Goal: Task Accomplishment & Management: Manage account settings

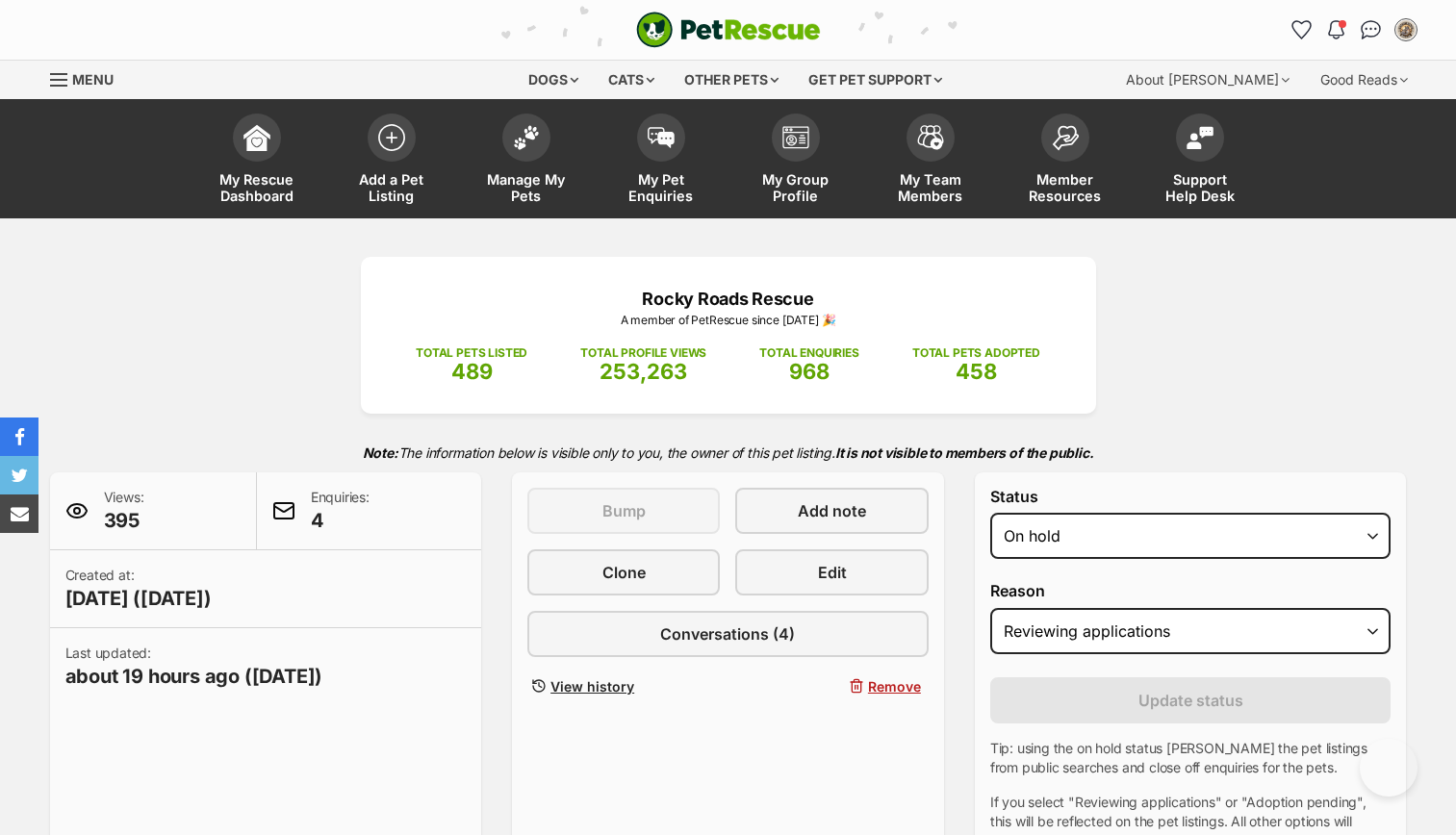
scroll to position [1155, 0]
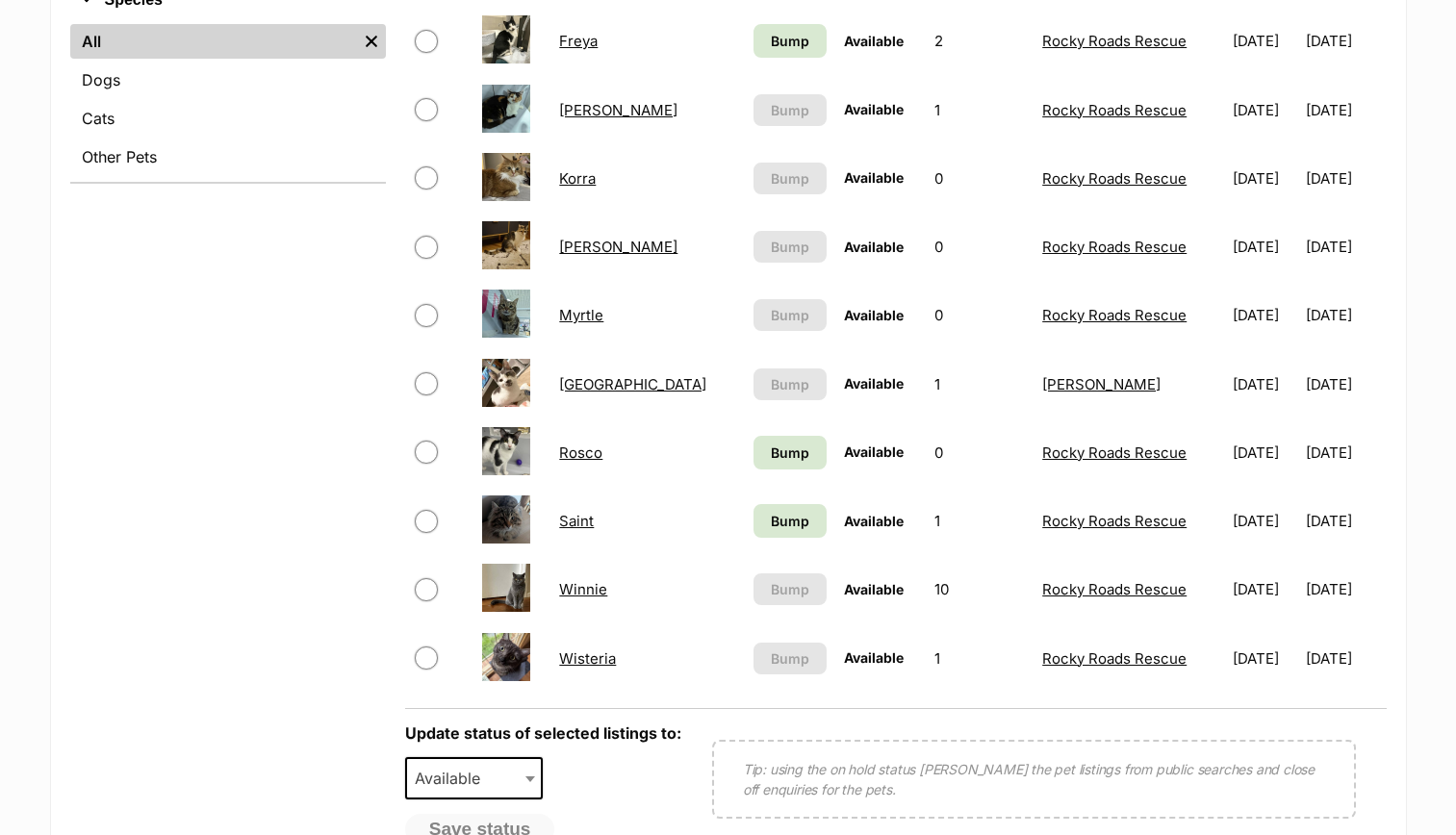
scroll to position [949, 0]
click at [771, 454] on span "Bump" at bounding box center [789, 451] width 38 height 20
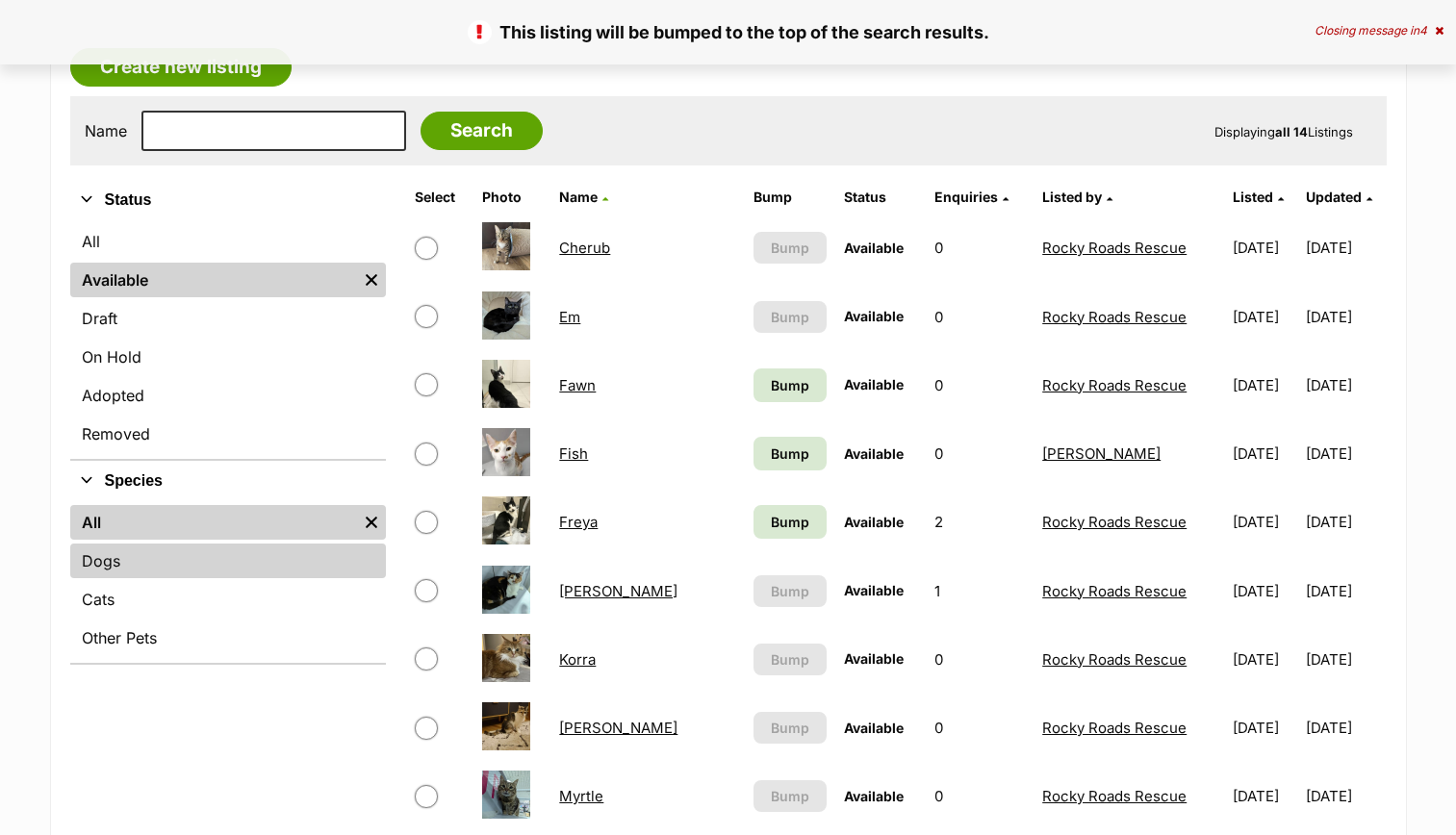
scroll to position [490, 0]
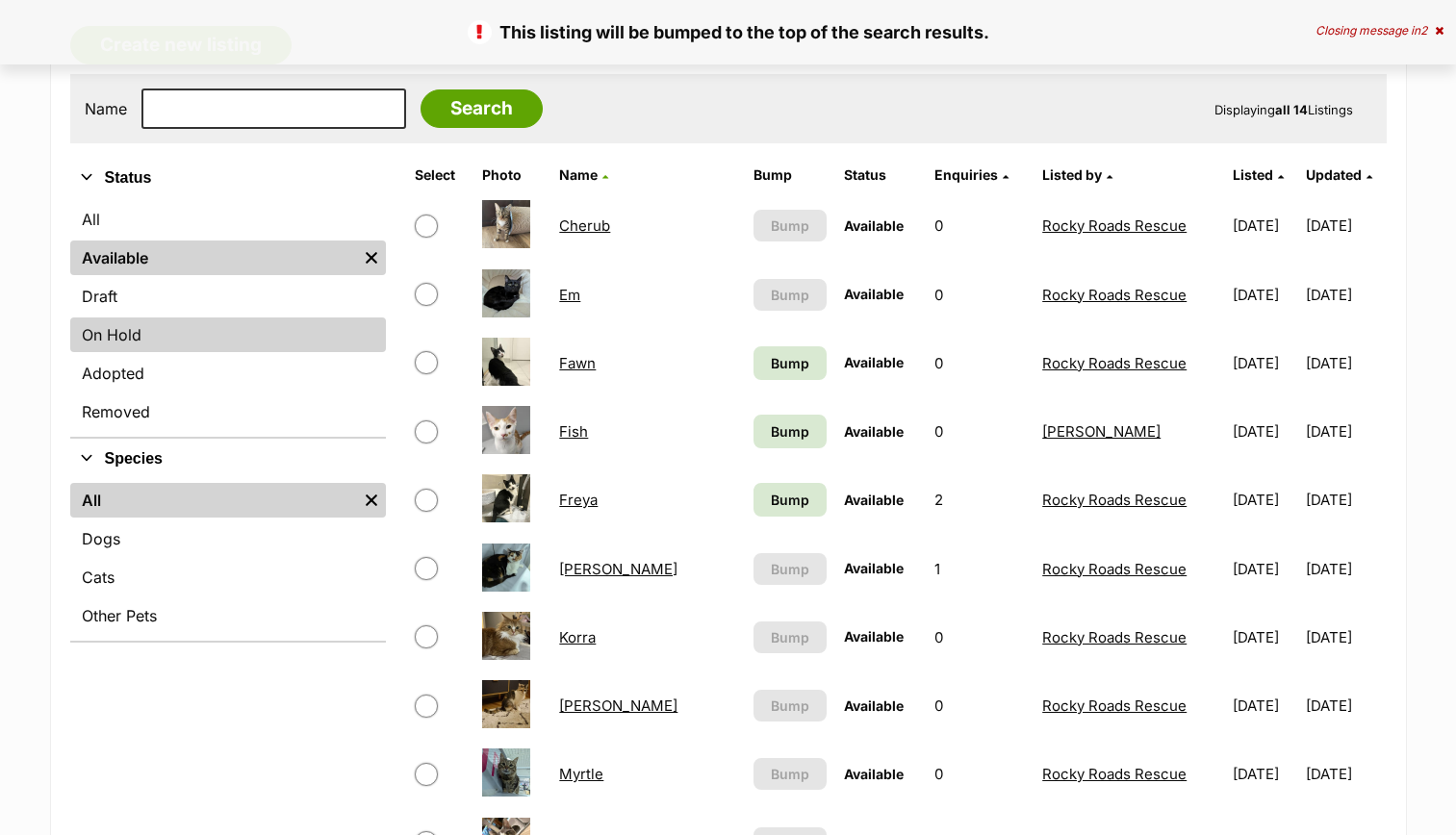
click at [173, 330] on link "On Hold" at bounding box center [228, 335] width 316 height 35
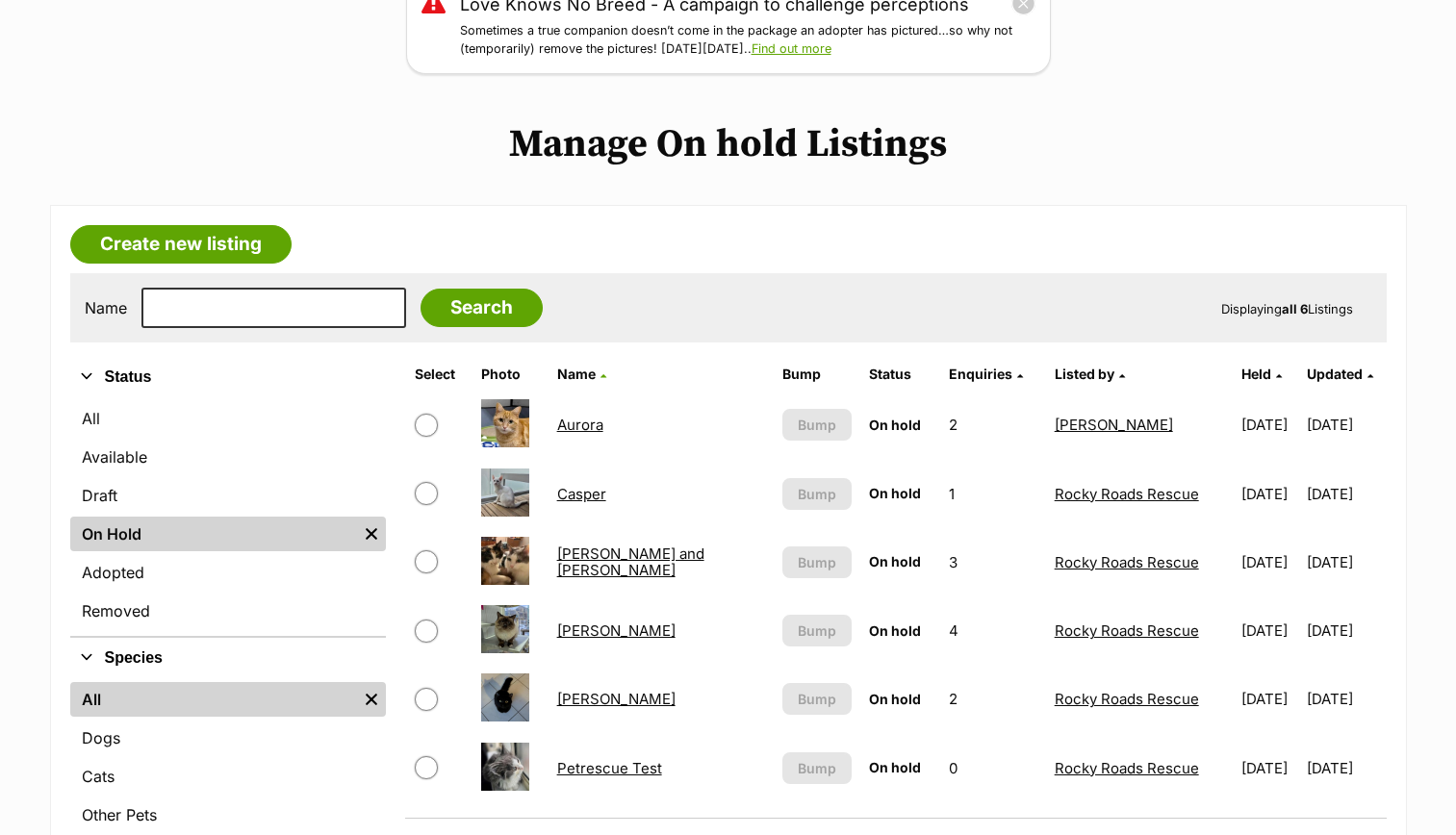
scroll to position [482, 0]
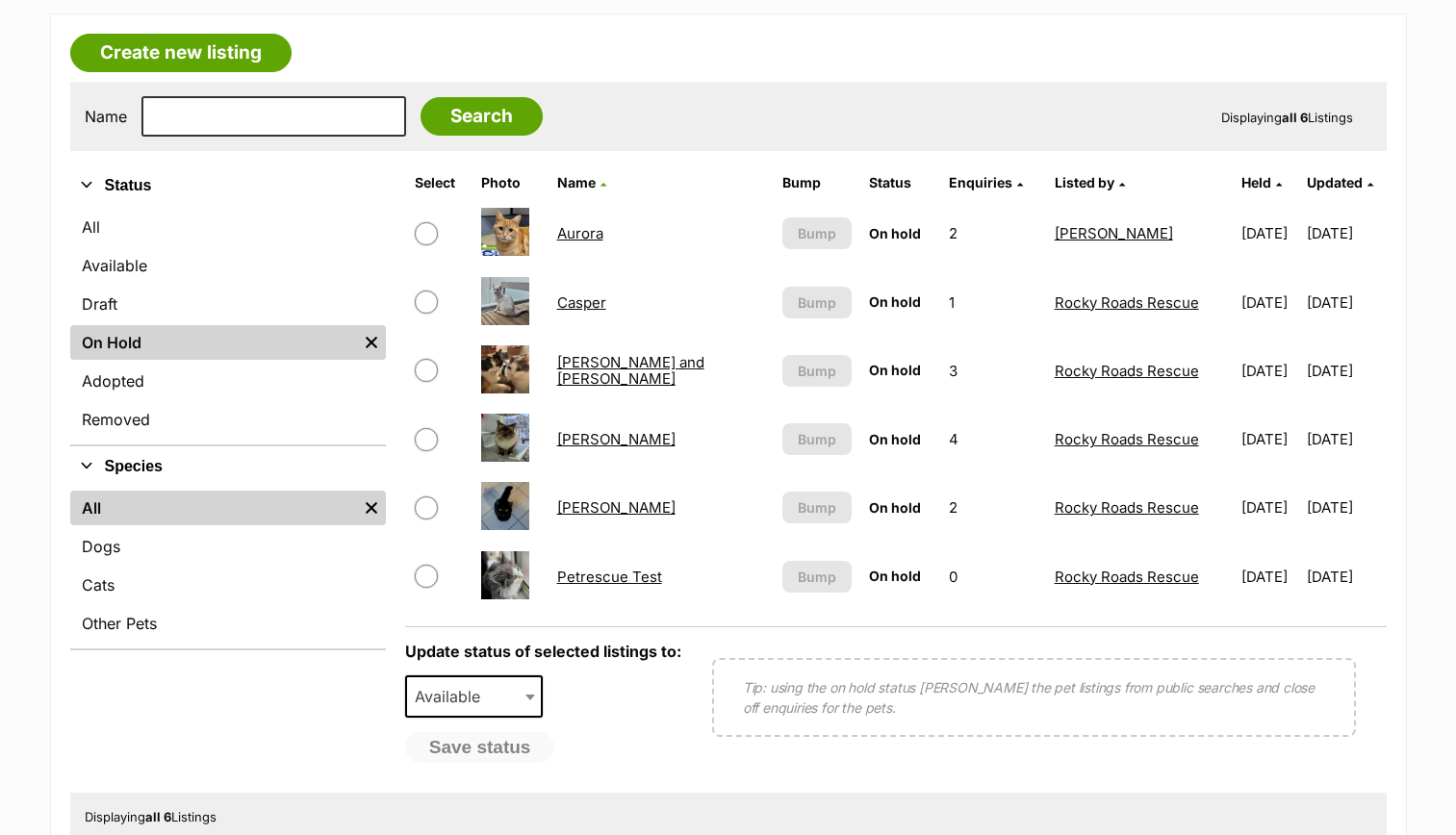
click at [588, 439] on link "Norman" at bounding box center [616, 438] width 118 height 19
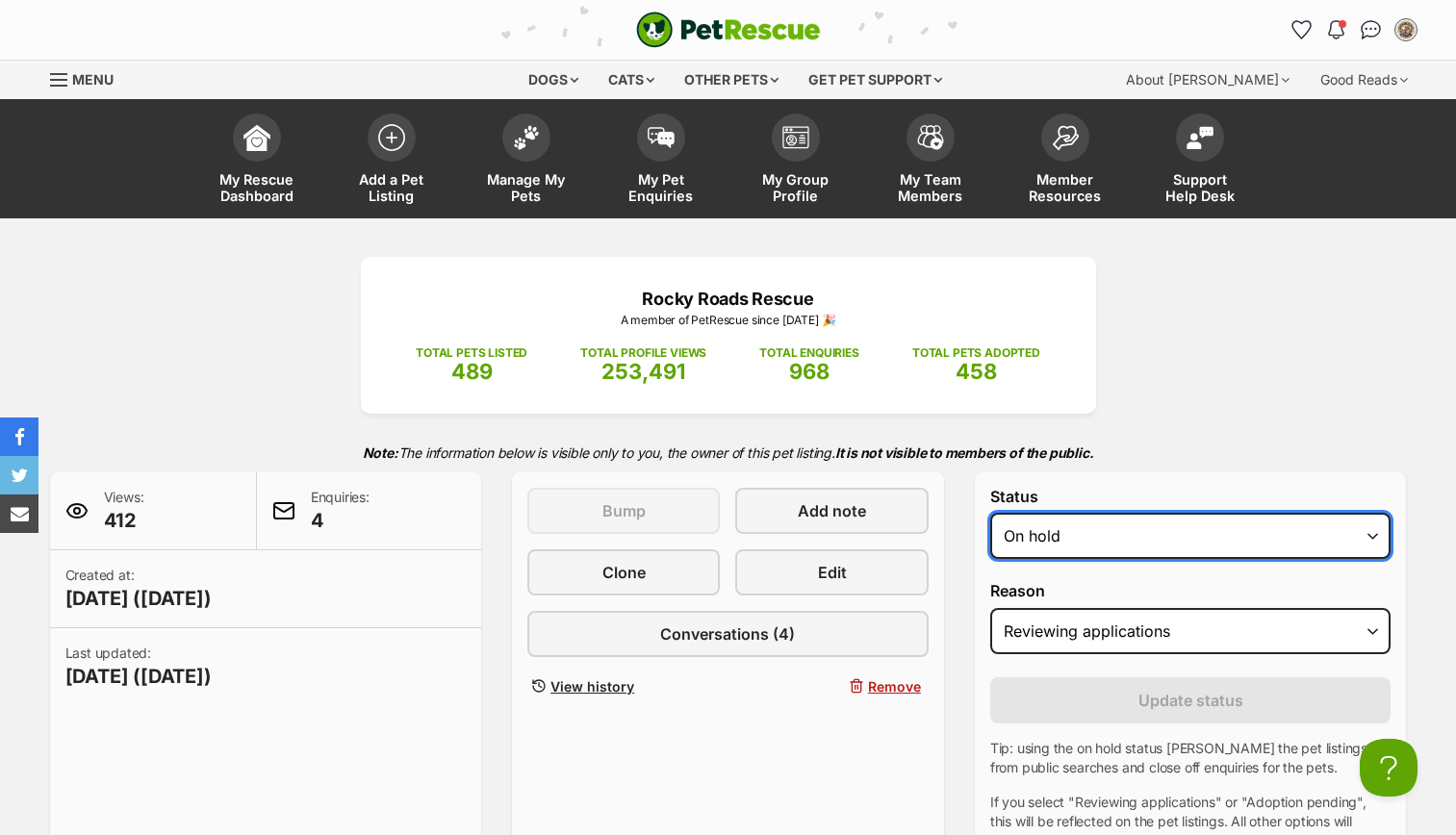
click at [1159, 516] on select "Draft - not available as listing has enquires Available On hold Adopted" at bounding box center [1191, 535] width 402 height 46
select select "rehomed"
click at [990, 512] on select "Draft - not available as listing has enquires Available On hold Adopted" at bounding box center [1191, 535] width 402 height 46
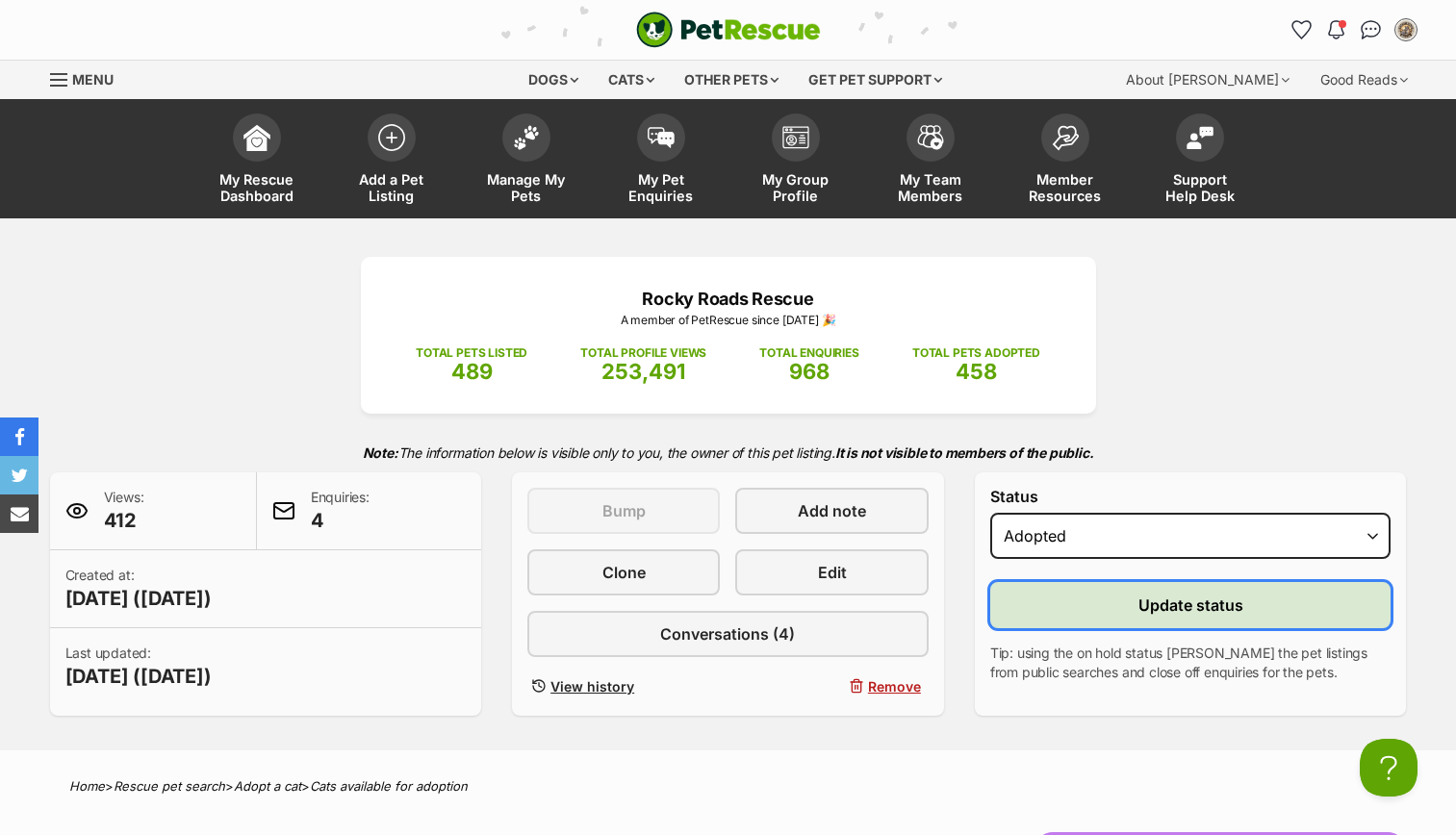
click at [1190, 615] on span "Update status" at bounding box center [1191, 605] width 105 height 23
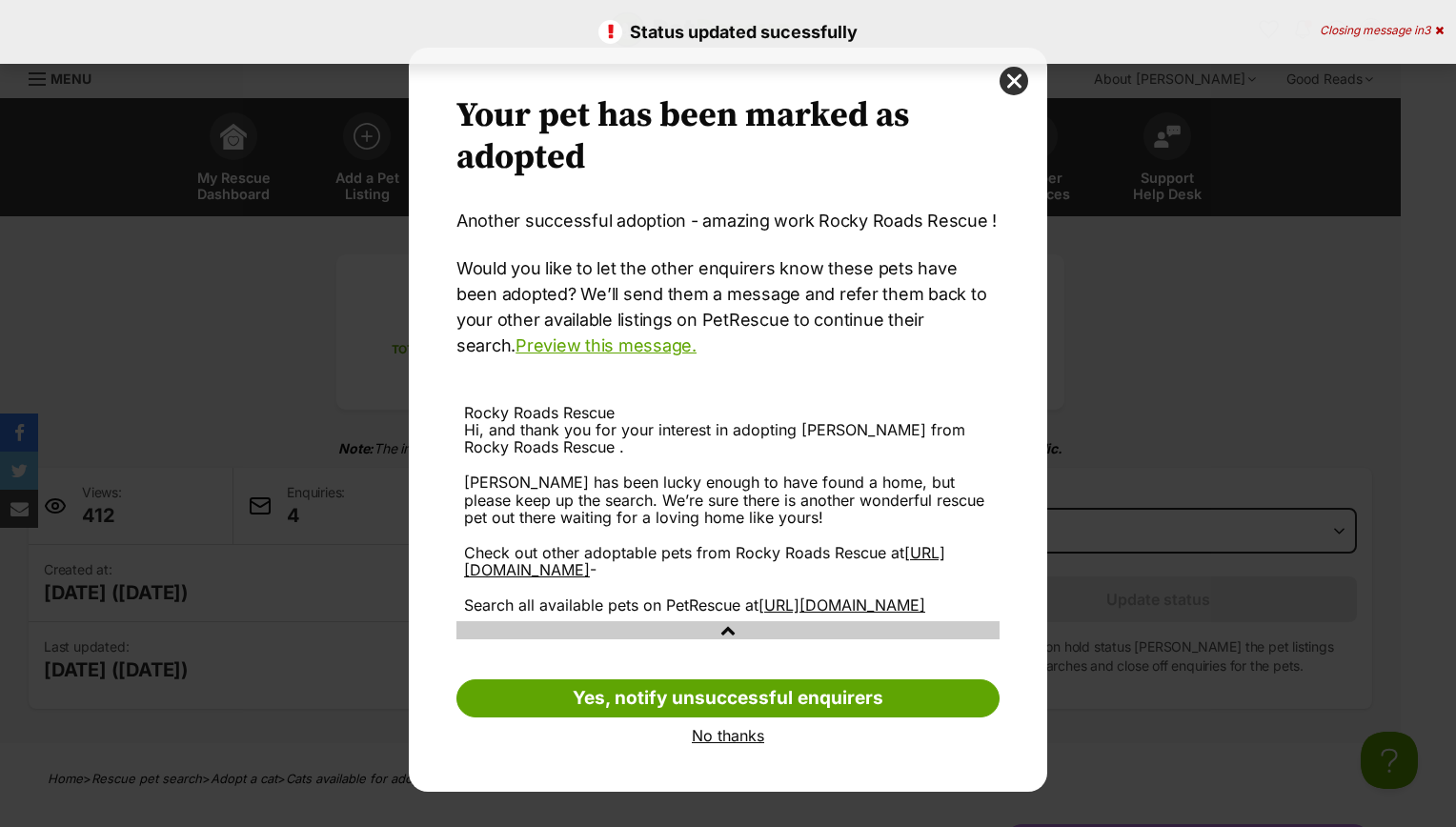
click at [731, 744] on link "No thanks" at bounding box center [728, 735] width 543 height 17
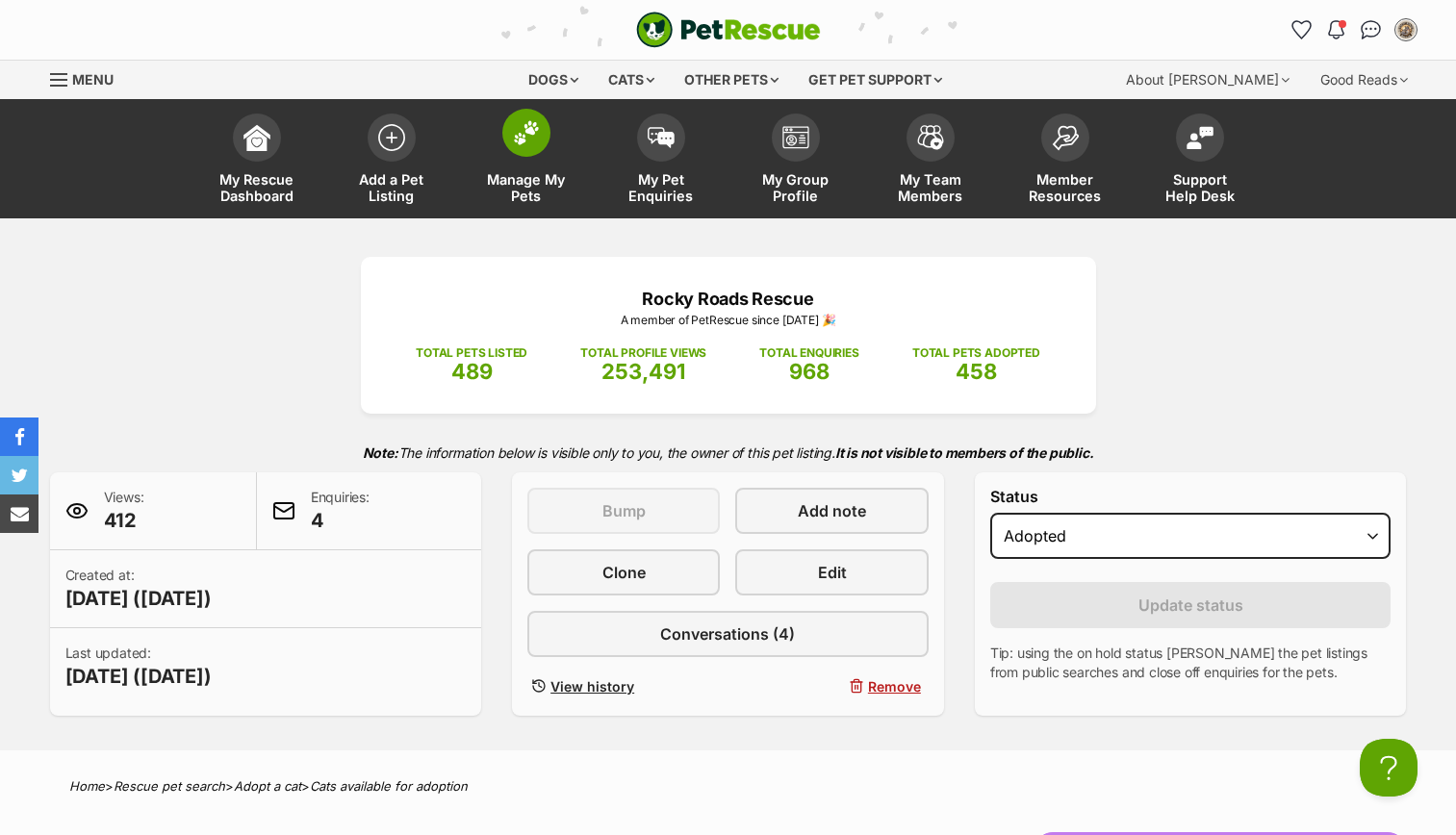
click at [543, 172] on span "Manage My Pets" at bounding box center [526, 188] width 87 height 33
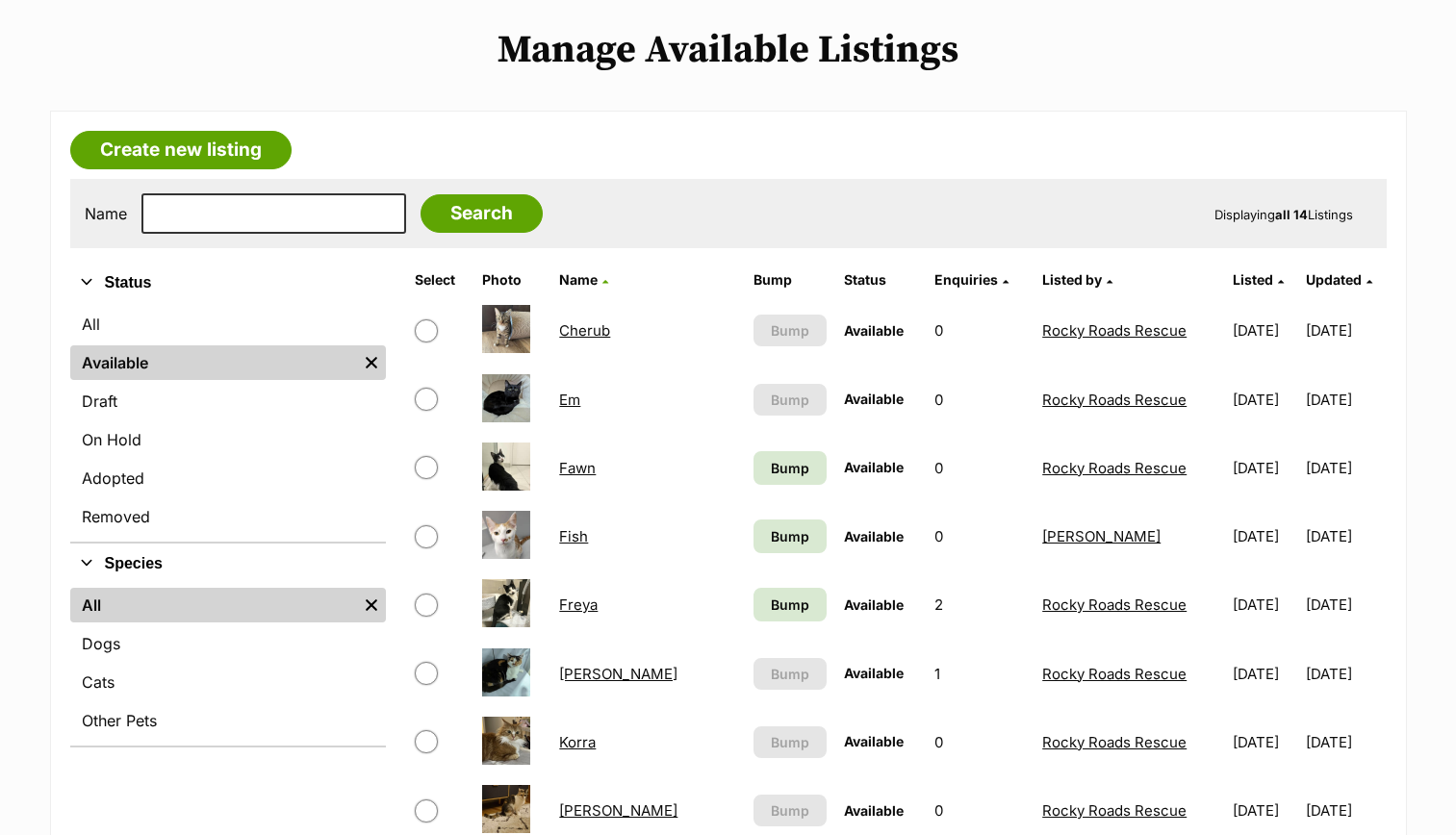
scroll to position [384, 0]
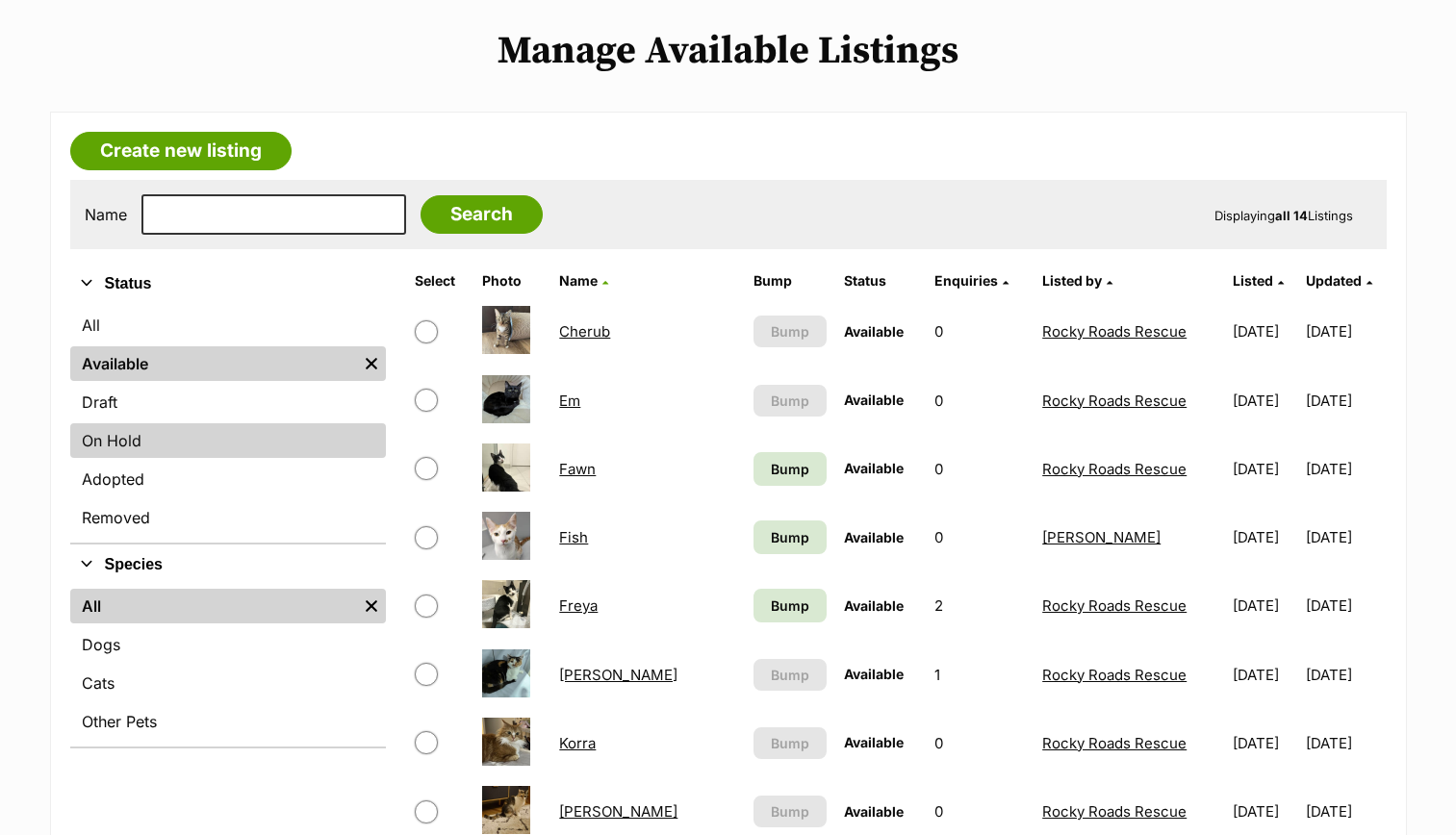
click at [195, 438] on link "On Hold" at bounding box center [228, 440] width 316 height 35
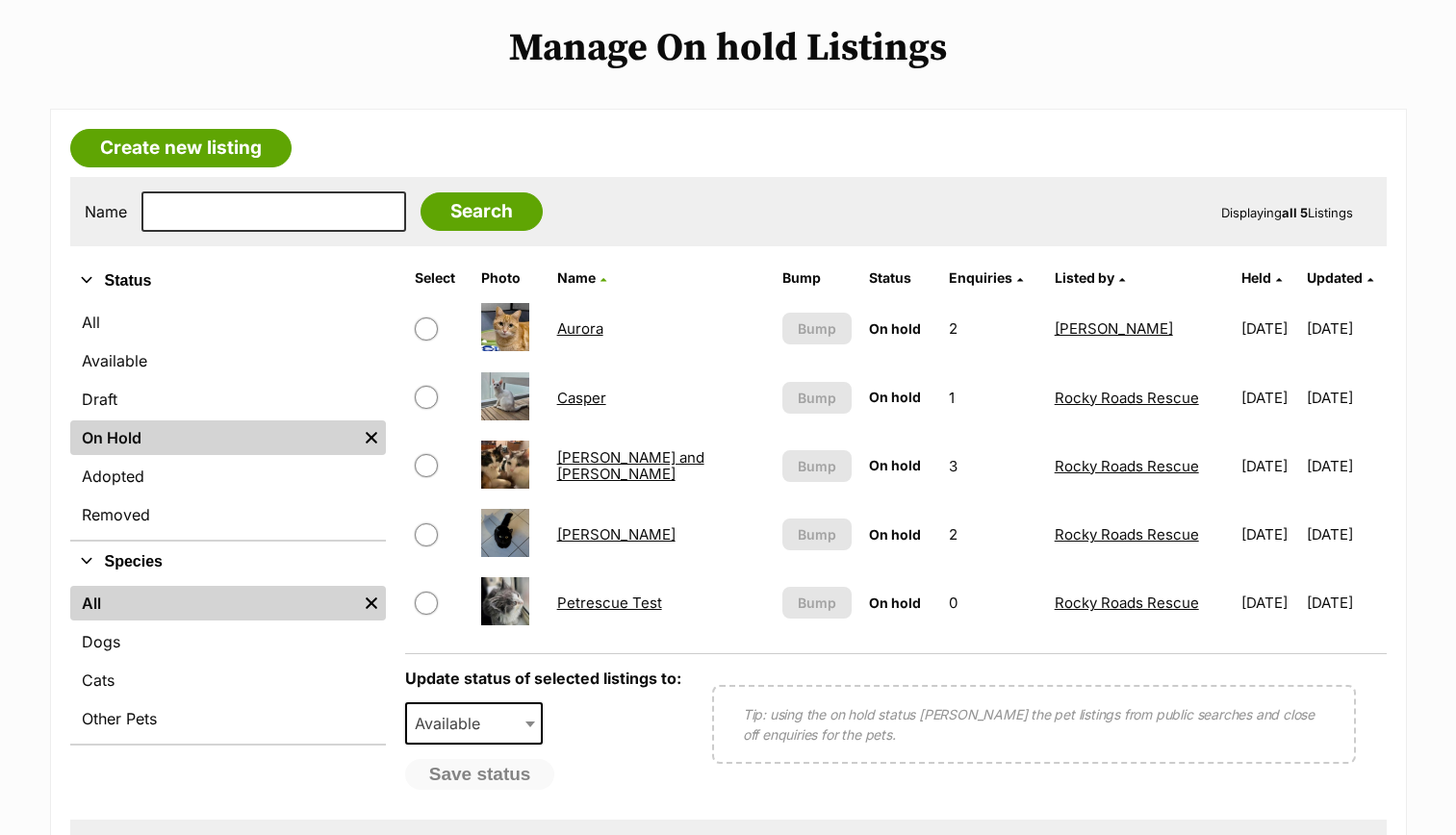
scroll to position [398, 0]
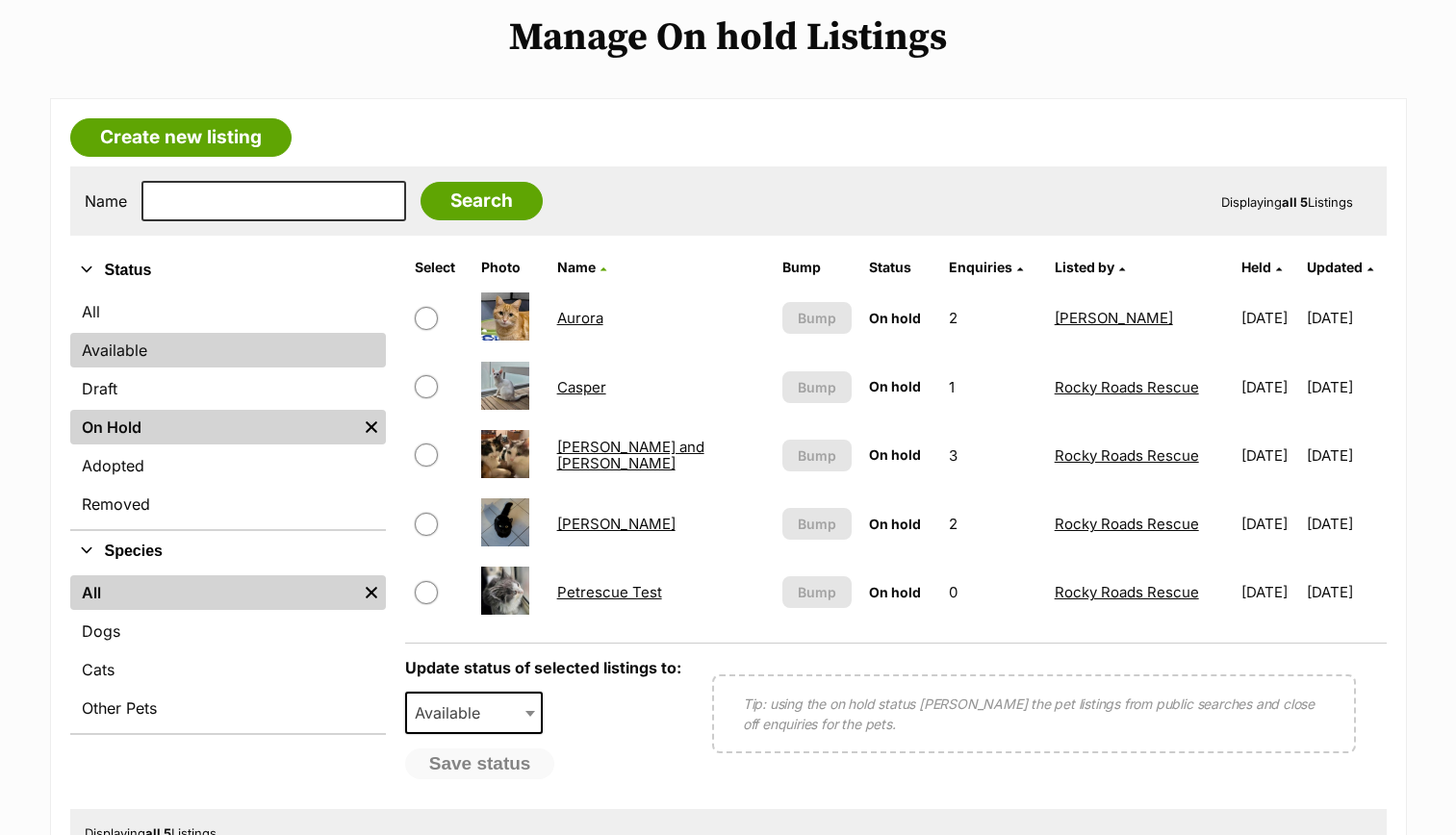
click at [181, 349] on link "Available" at bounding box center [228, 351] width 316 height 35
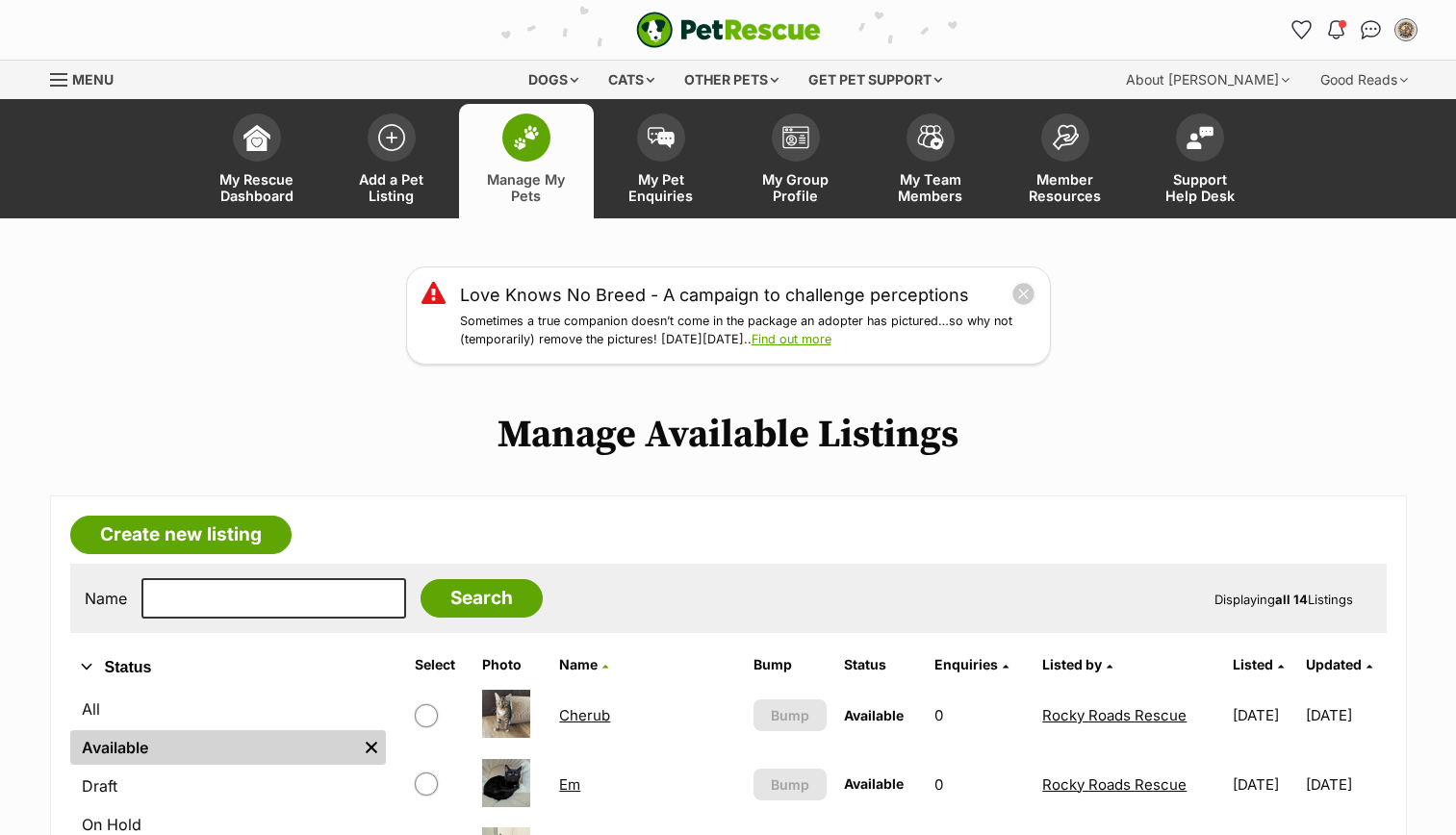
scroll to position [100, 0]
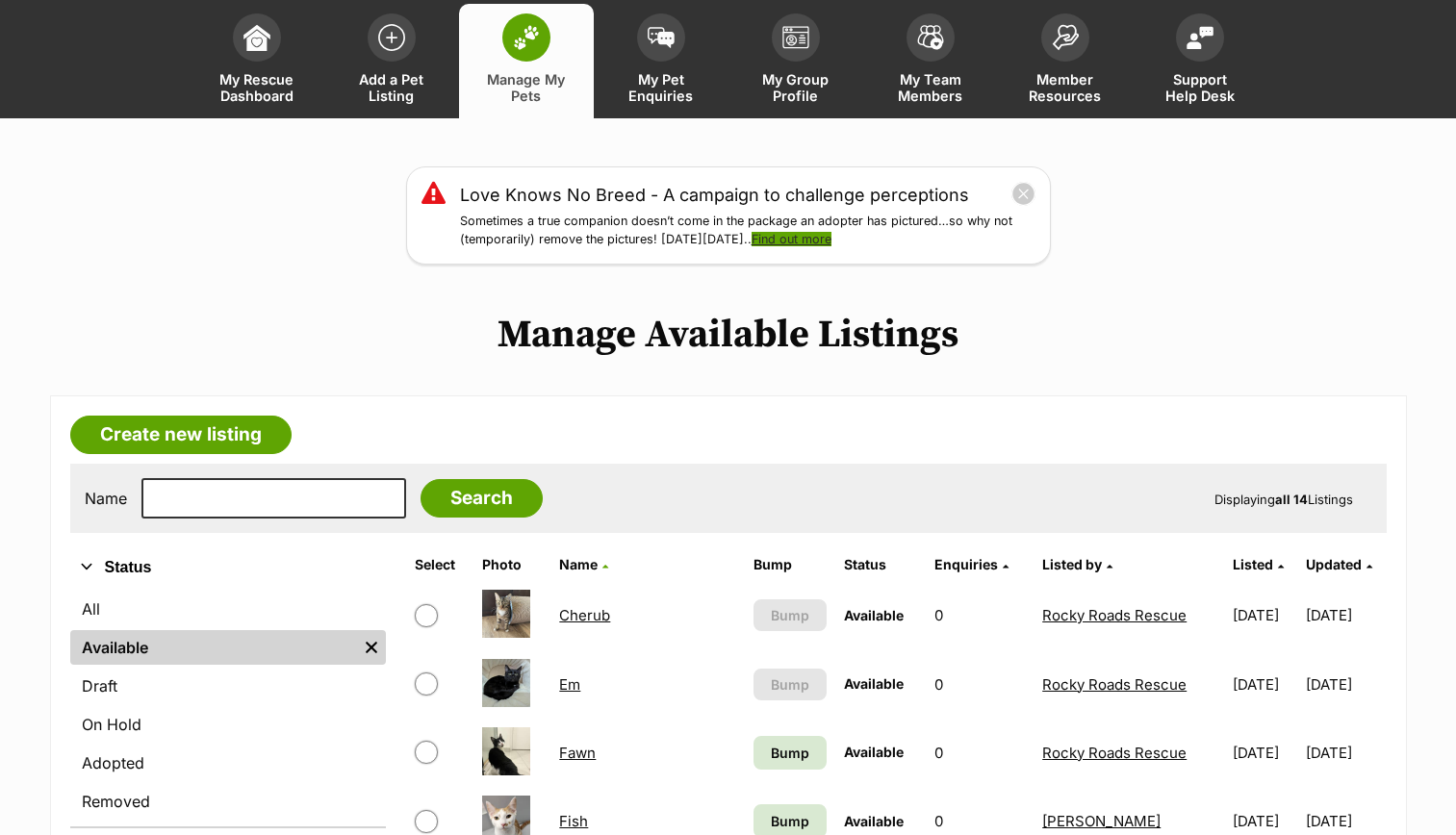
click at [831, 243] on link "Find out more" at bounding box center [791, 239] width 80 height 15
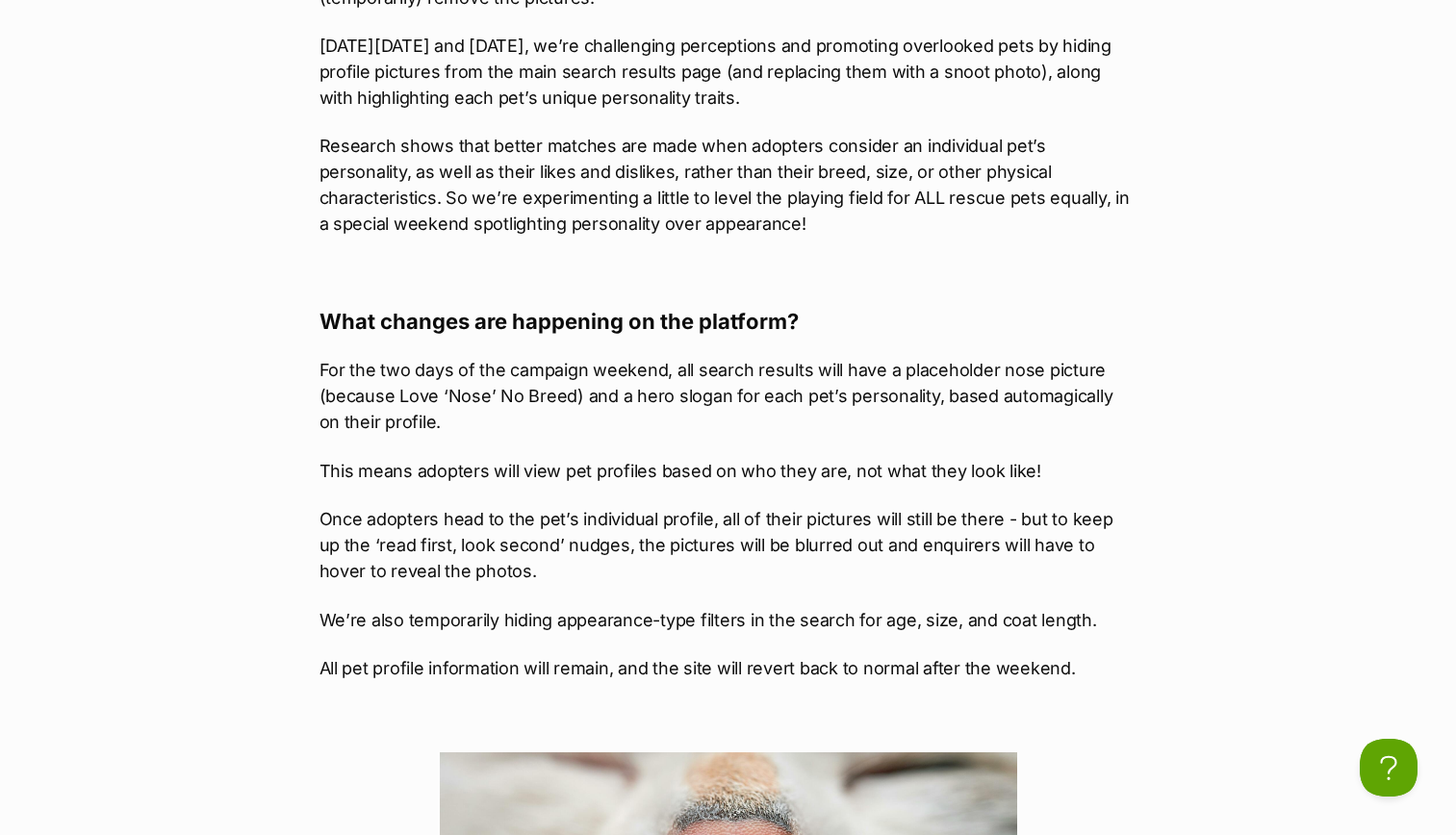
click at [706, 513] on p "Once adopters head to the pet’s individual profile, all of their pictures will …" at bounding box center [728, 545] width 818 height 78
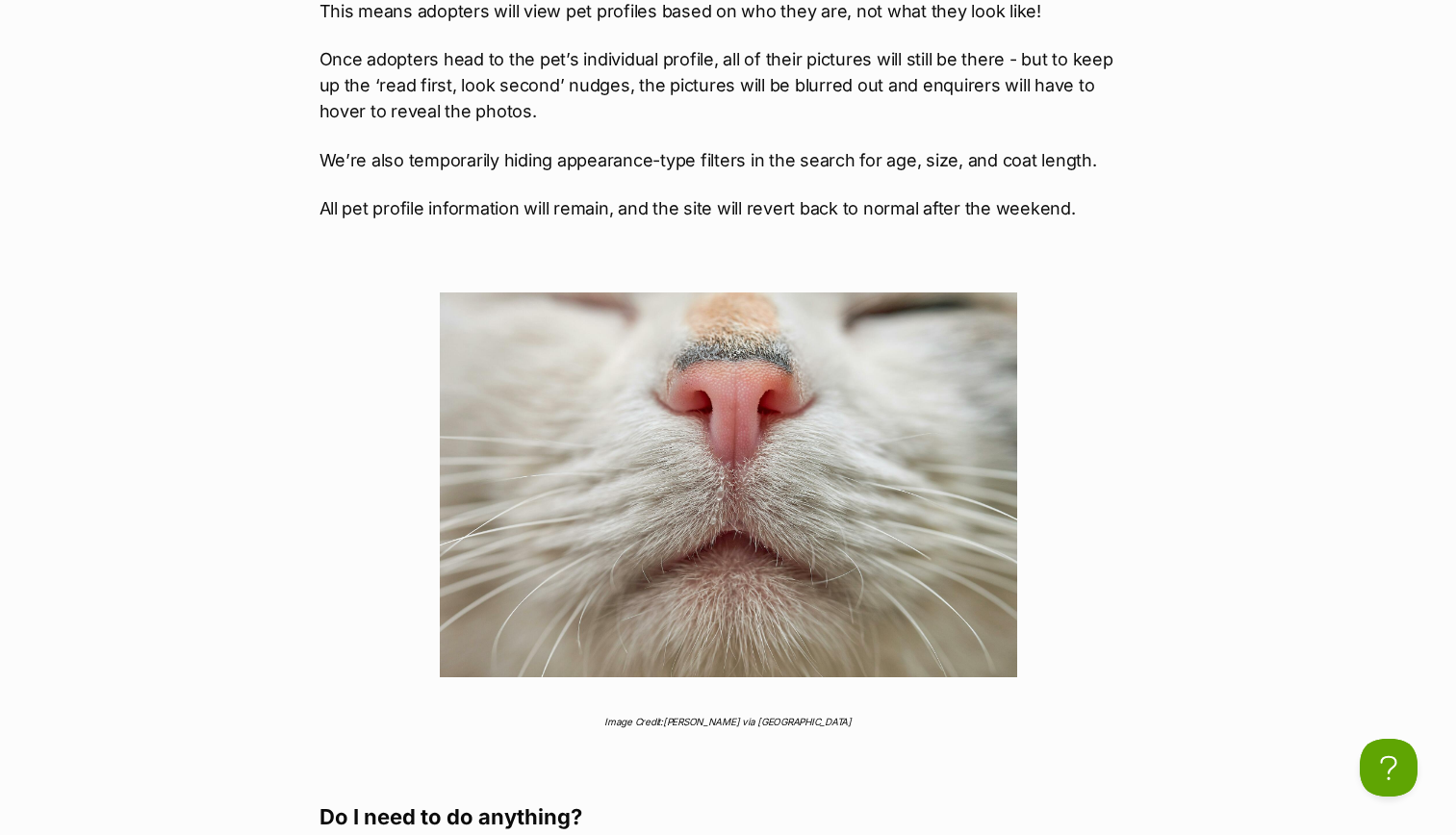
scroll to position [1918, 0]
